Goal: Task Accomplishment & Management: Manage account settings

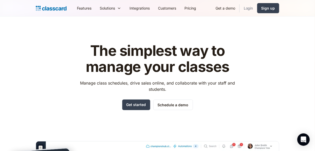
click at [243, 8] on link "Login" at bounding box center [248, 8] width 18 height 12
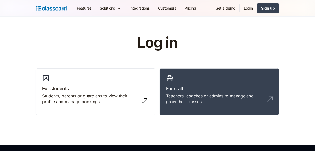
click at [209, 71] on link "For staff Teachers, coaches or admins to manage and grow their classes" at bounding box center [219, 91] width 120 height 47
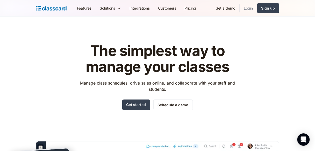
click at [252, 8] on link "Login" at bounding box center [248, 8] width 18 height 12
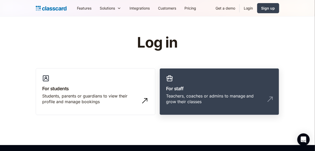
click at [208, 99] on div "Teachers, coaches or admins to manage and grow their classes" at bounding box center [214, 99] width 96 height 12
